Goal: Information Seeking & Learning: Learn about a topic

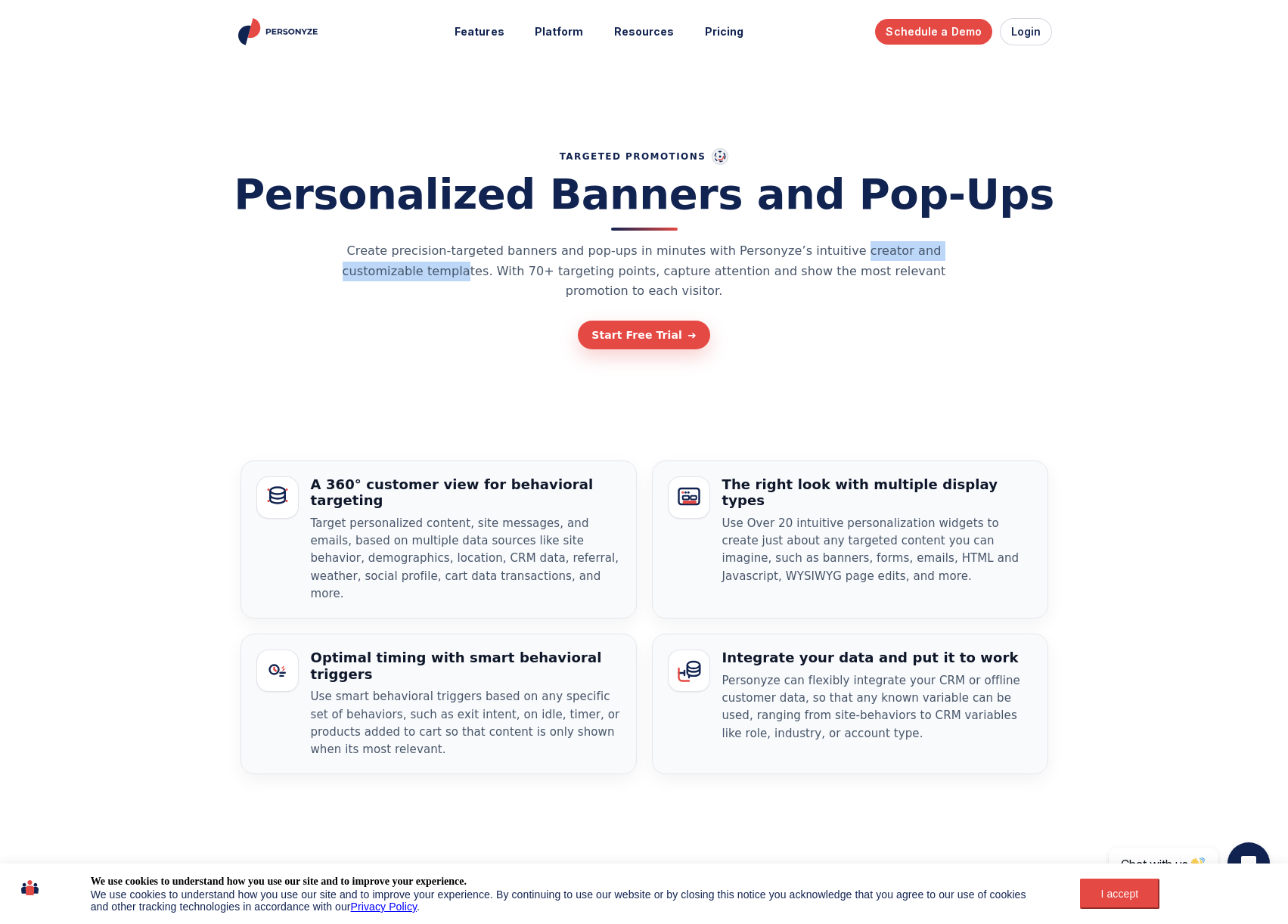
drag, startPoint x: 939, startPoint y: 270, endPoint x: 980, endPoint y: 270, distance: 41.0
click at [980, 270] on div "TARGETED PROMOTIONS Personalized Banners and Pop-Ups Create precision-targeted …" at bounding box center [644, 248] width 831 height 202
drag, startPoint x: 464, startPoint y: 278, endPoint x: 713, endPoint y: 286, distance: 249.1
click at [639, 287] on p "Create precision-targeted banners and pop-ups in minutes with Personyze’s intui…" at bounding box center [644, 271] width 650 height 60
click at [719, 24] on link "Pricing" at bounding box center [724, 32] width 61 height 28
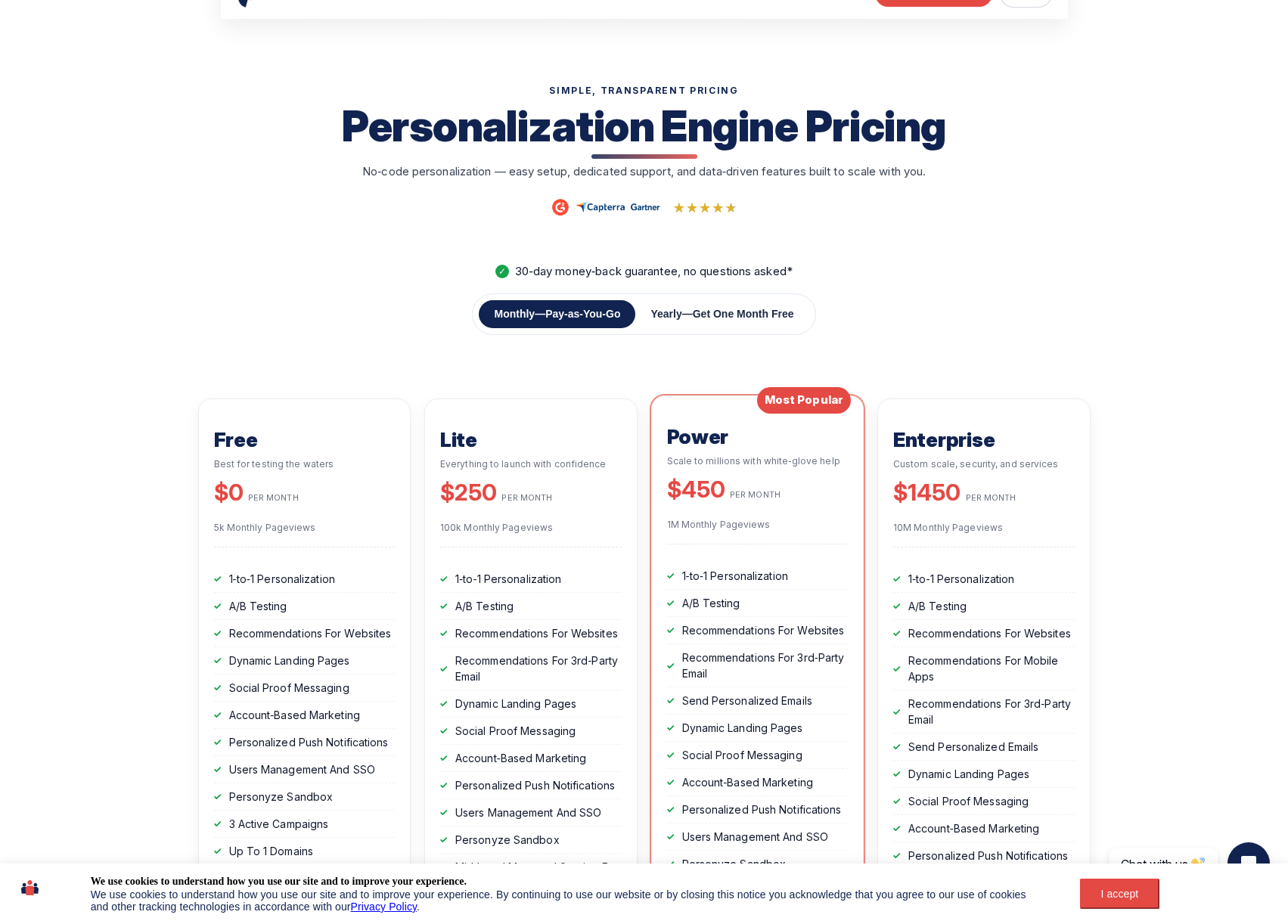
scroll to position [75, 0]
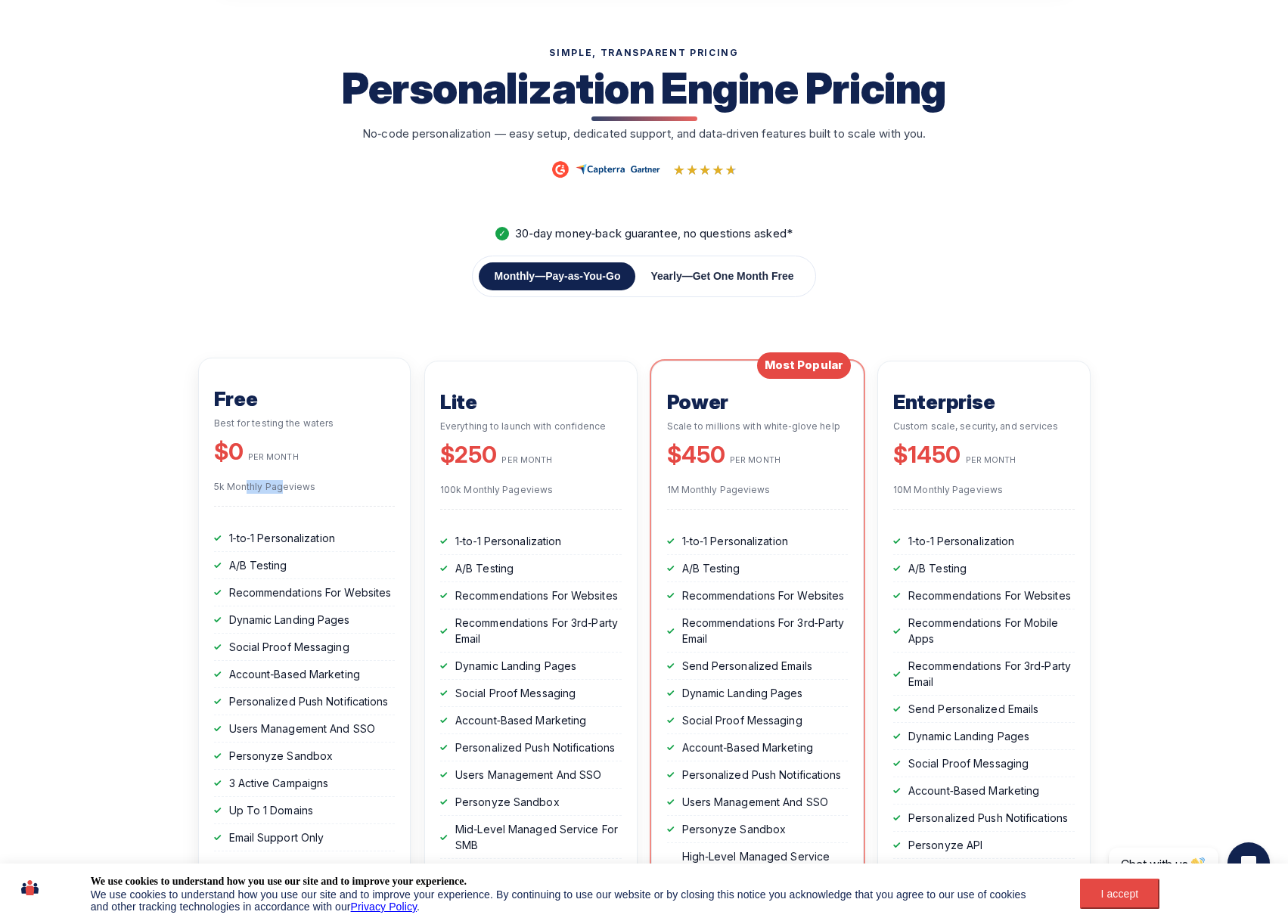
click at [349, 499] on header "Free Best for testing the waters $0 PER MONTH 5k Monthly Pageviews" at bounding box center [304, 440] width 181 height 131
click at [332, 354] on div "SIMPLE, TRANSPARENT PRICING Personalization Engine Pricing No‑code personalizat…" at bounding box center [644, 737] width 892 height 1468
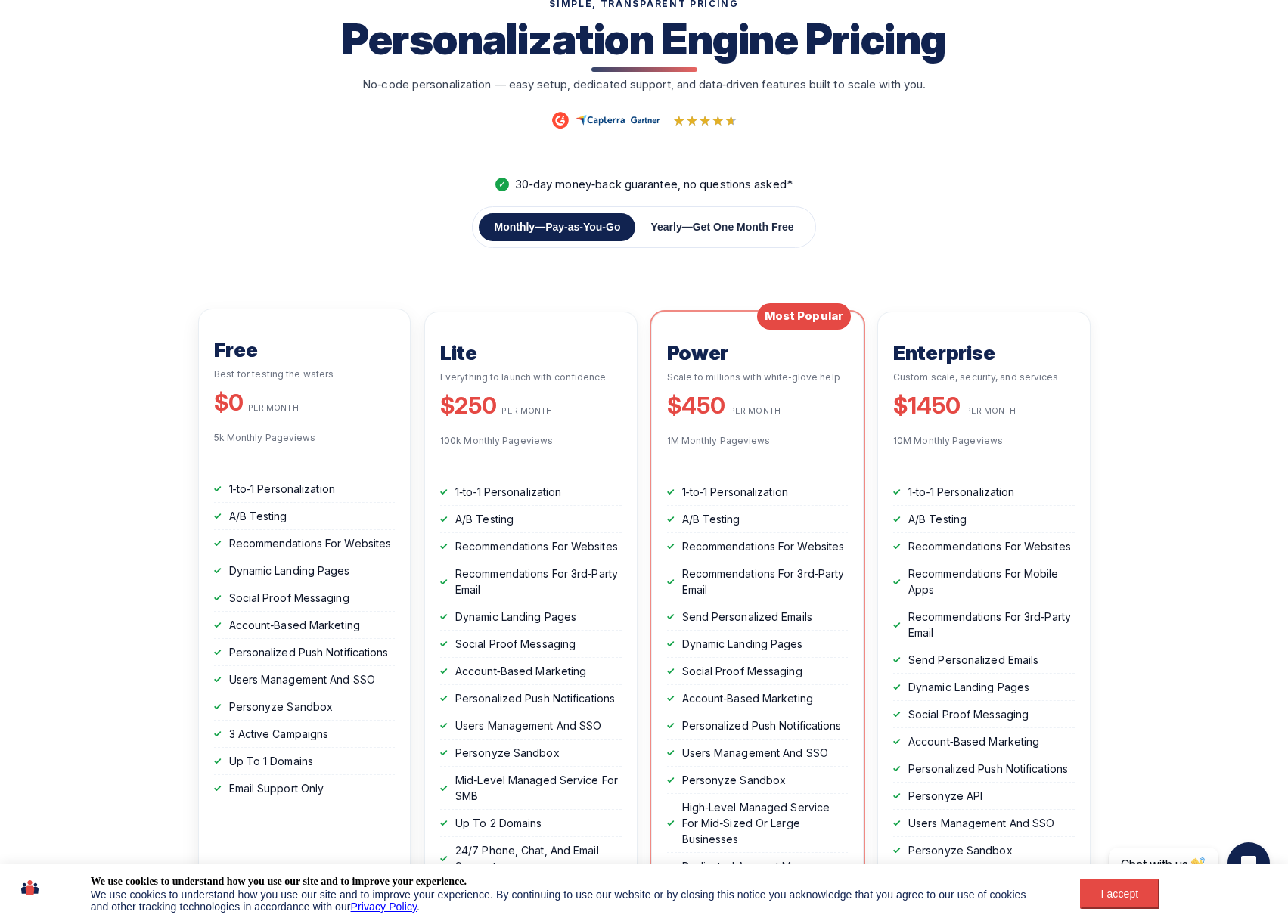
scroll to position [151, 0]
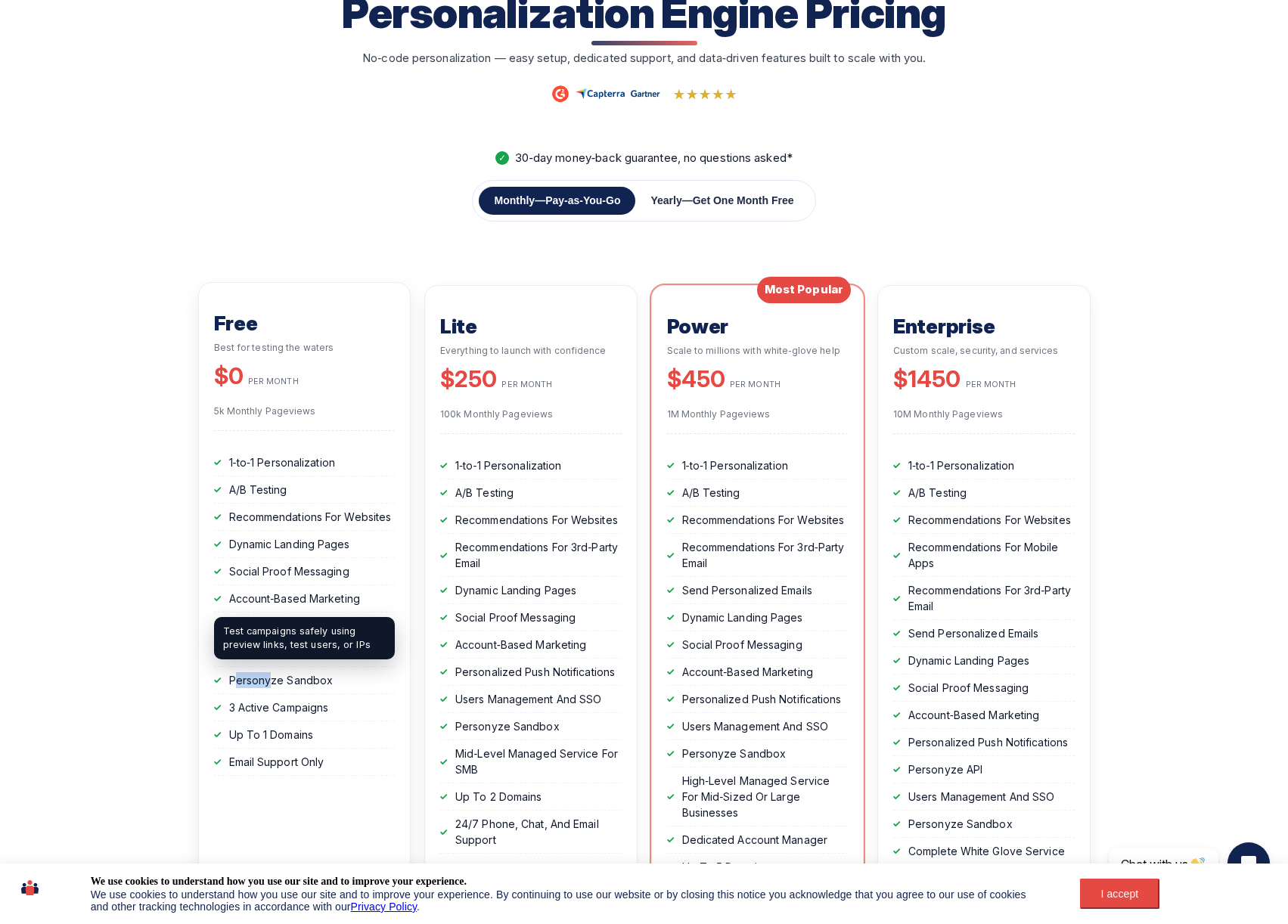
drag, startPoint x: 239, startPoint y: 680, endPoint x: 363, endPoint y: 689, distance: 124.3
click at [353, 688] on li "Personyze Sandbox" at bounding box center [304, 680] width 181 height 27
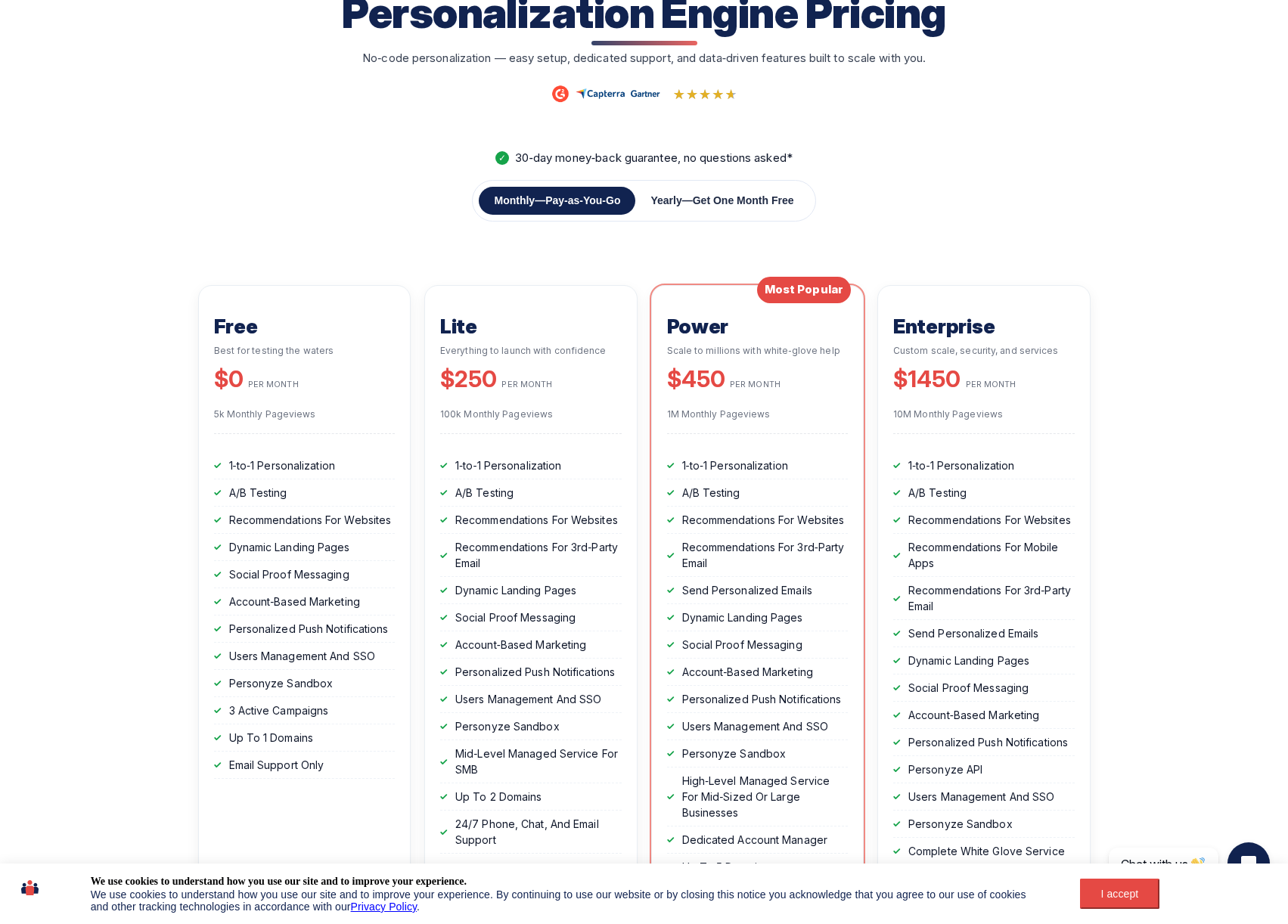
click at [162, 630] on section "SIMPLE, TRANSPARENT PRICING Personalization Engine Pricing No‑code personalizat…" at bounding box center [644, 662] width 1288 height 1468
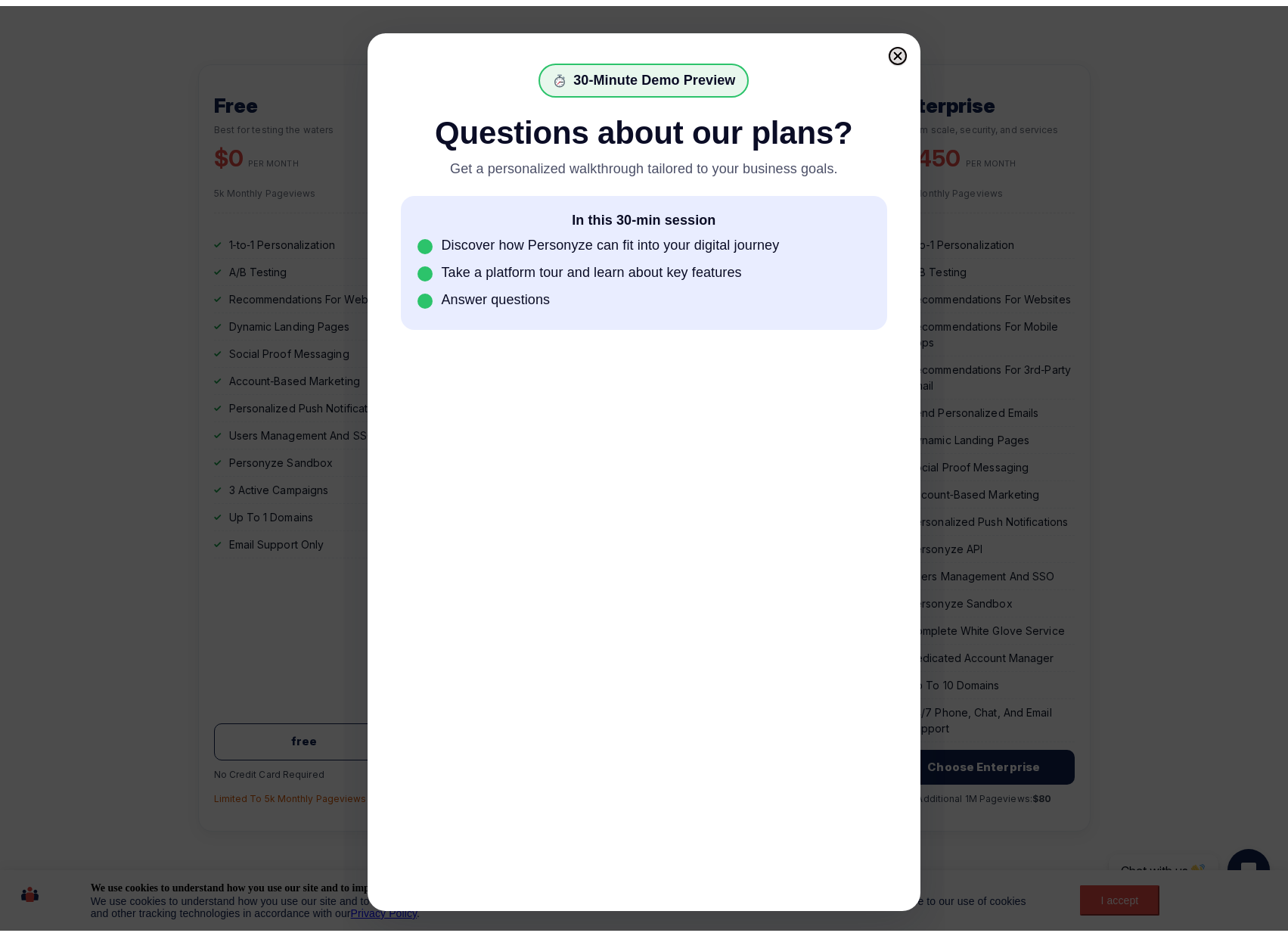
scroll to position [0, 0]
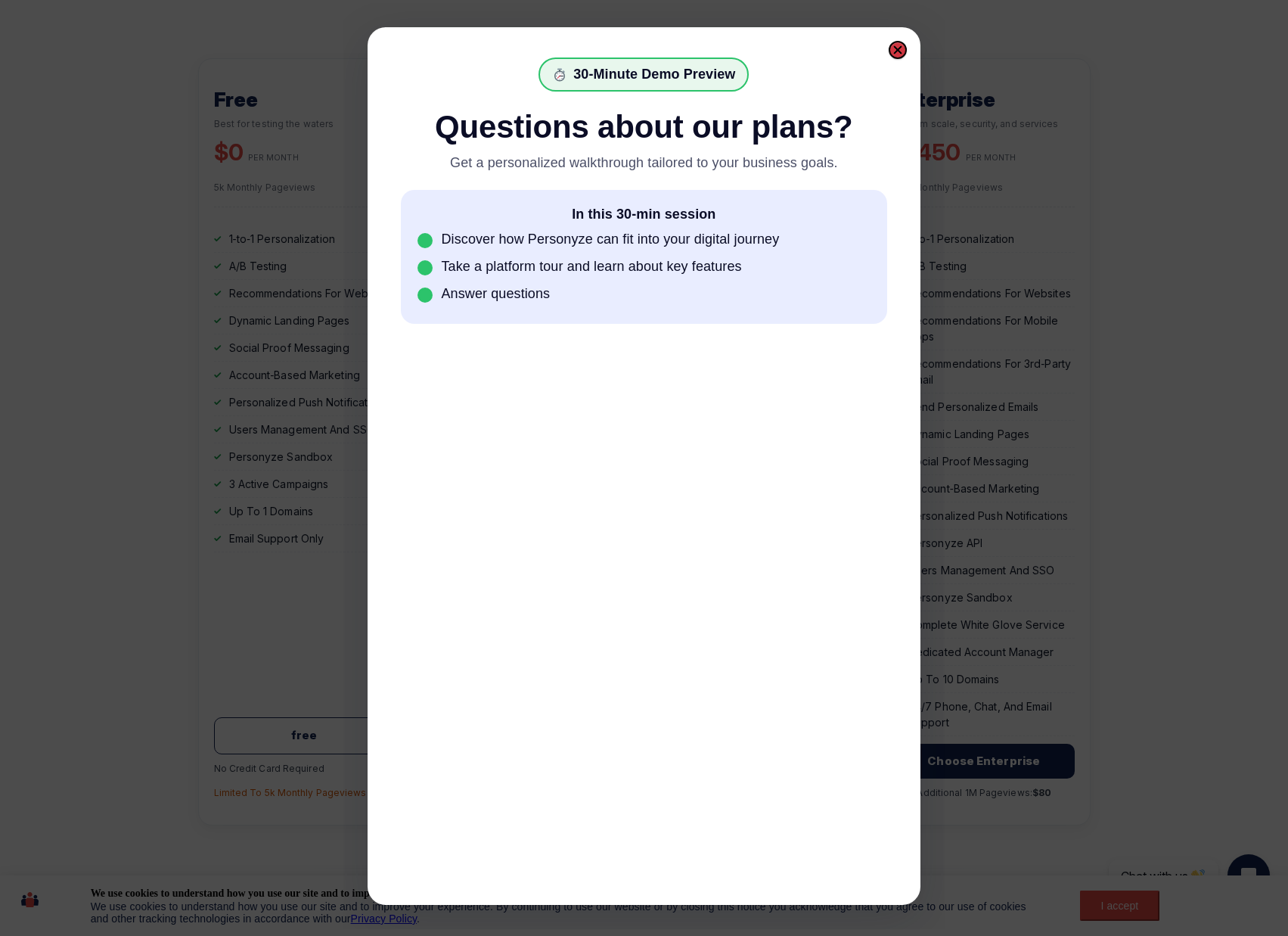
click at [899, 48] on div at bounding box center [898, 50] width 11 height 11
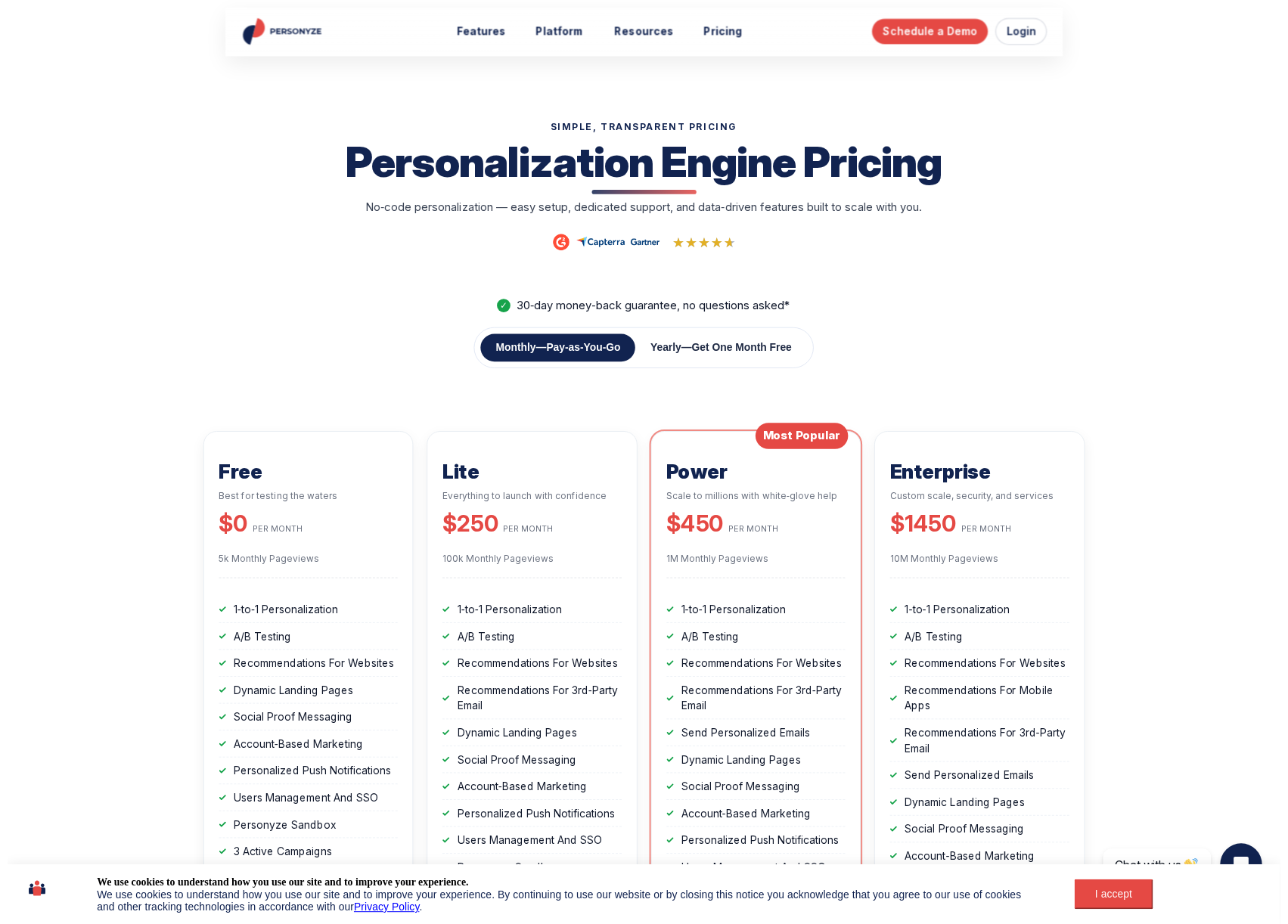
scroll to position [378, 0]
